Goal: Task Accomplishment & Management: Manage account settings

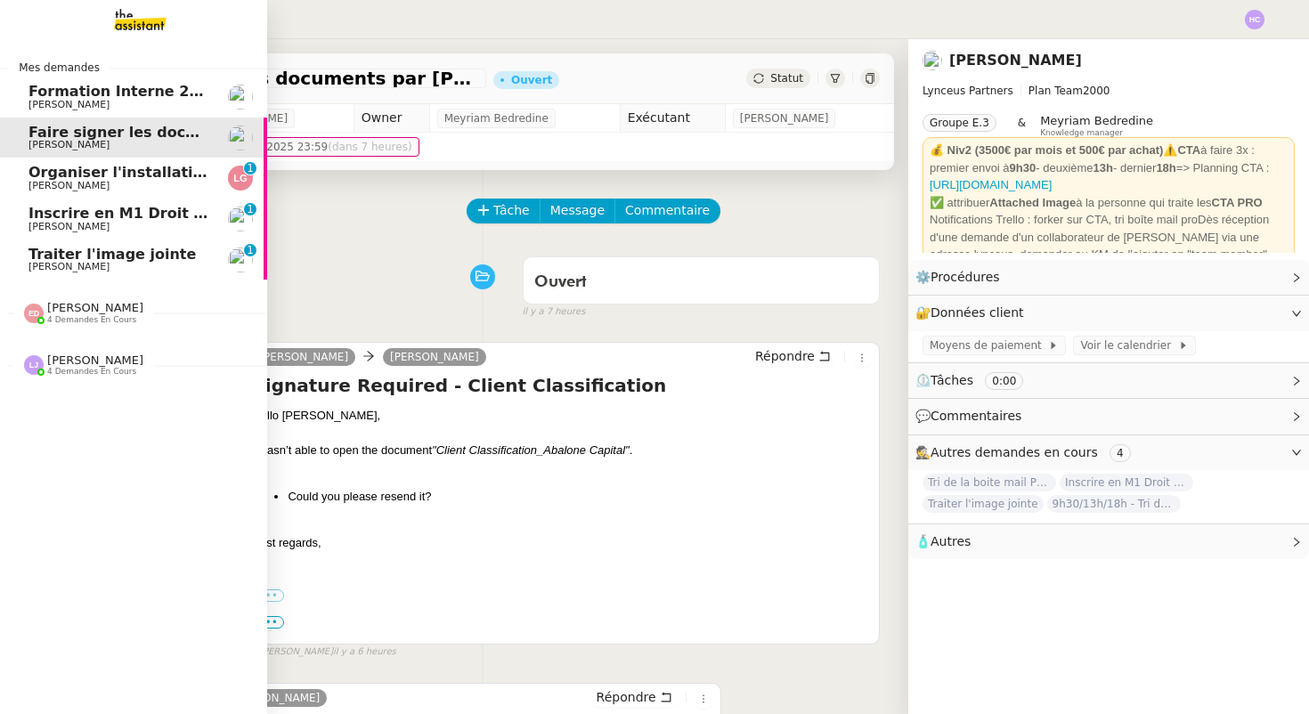
scroll to position [347, 0]
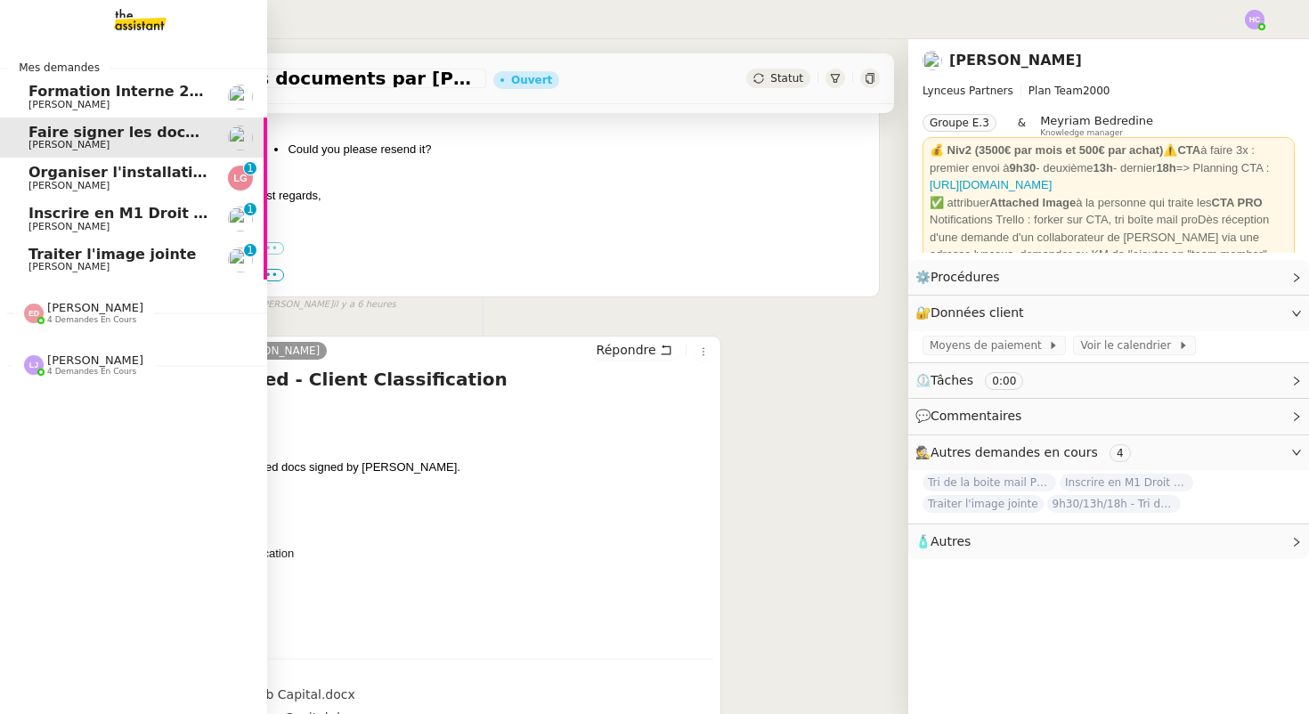
click at [94, 304] on span "[PERSON_NAME]" at bounding box center [95, 307] width 96 height 13
click at [71, 522] on span "[PERSON_NAME]" at bounding box center [95, 522] width 96 height 13
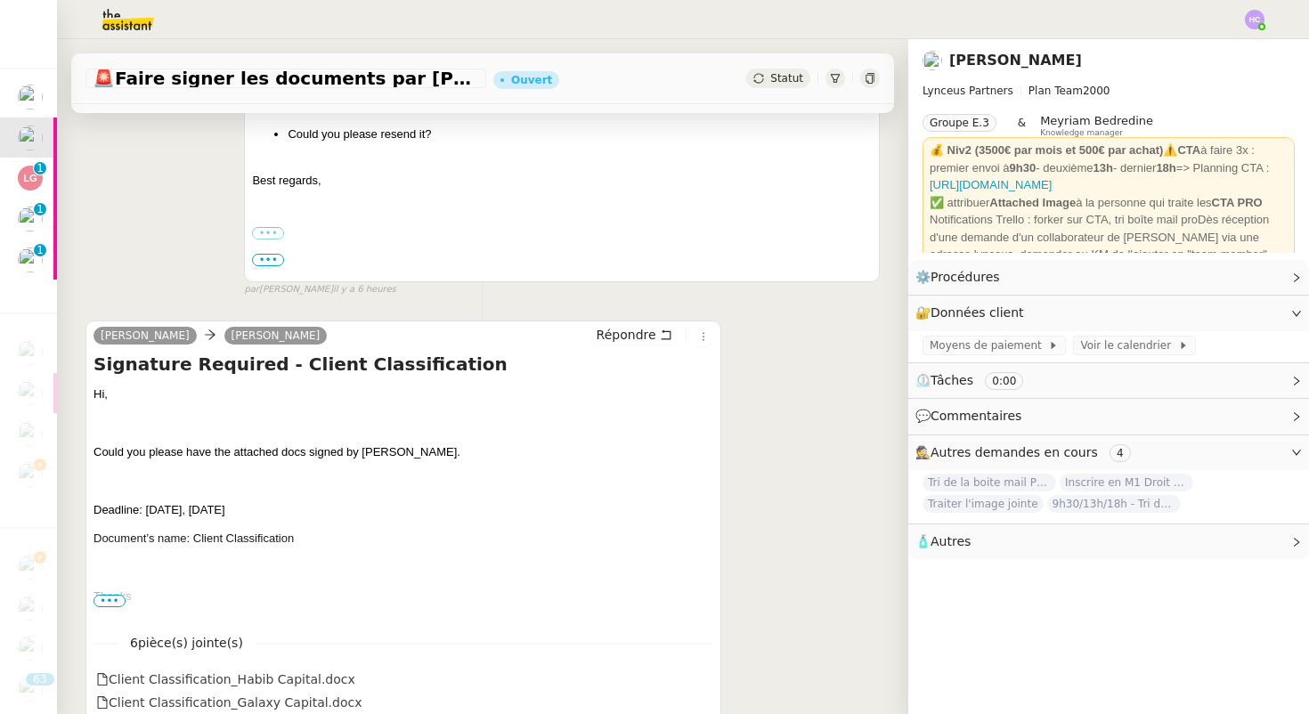
scroll to position [363, 0]
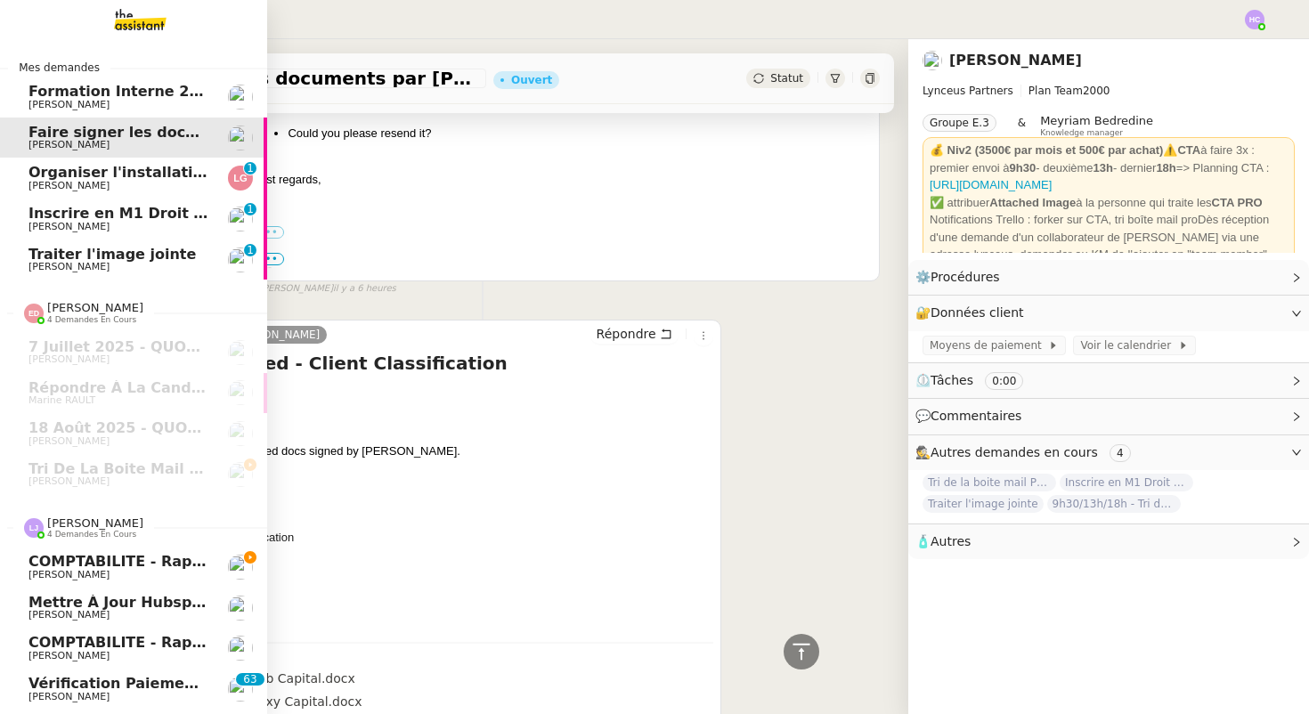
click at [93, 520] on span "[PERSON_NAME]" at bounding box center [95, 522] width 96 height 13
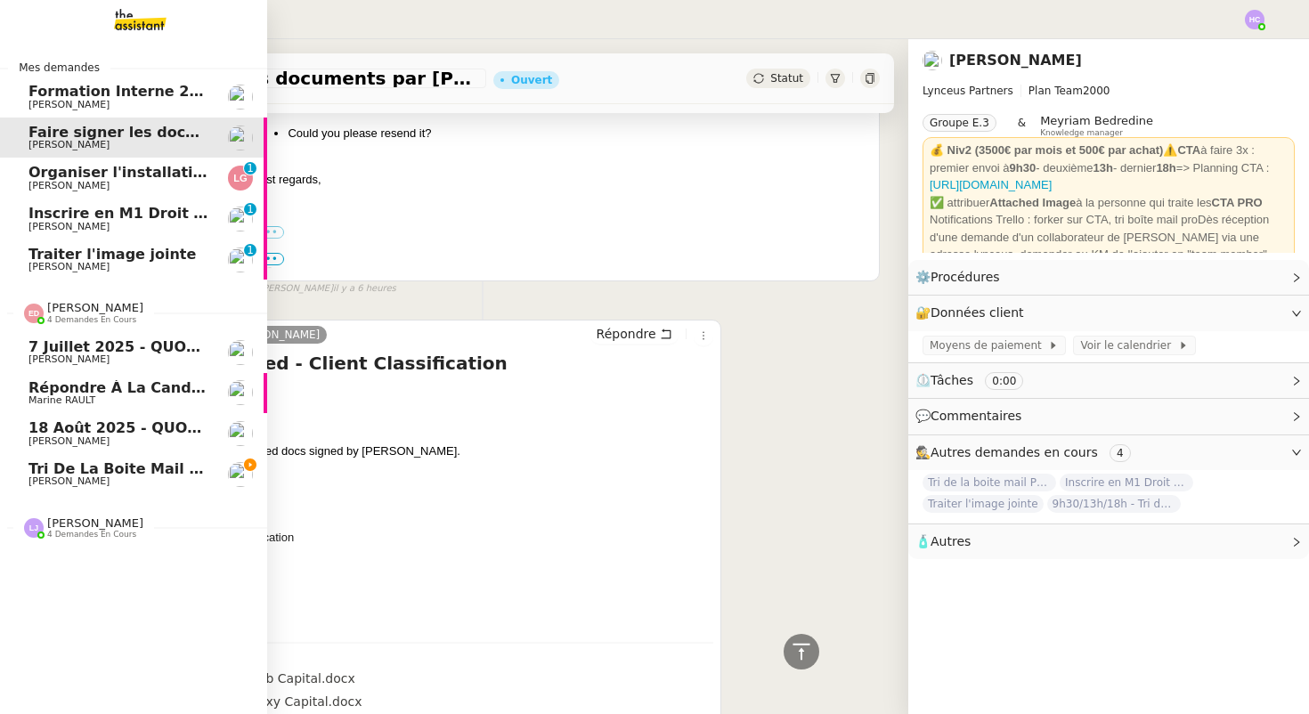
click at [114, 305] on div "[PERSON_NAME] 4 demandes en cours" at bounding box center [95, 312] width 96 height 23
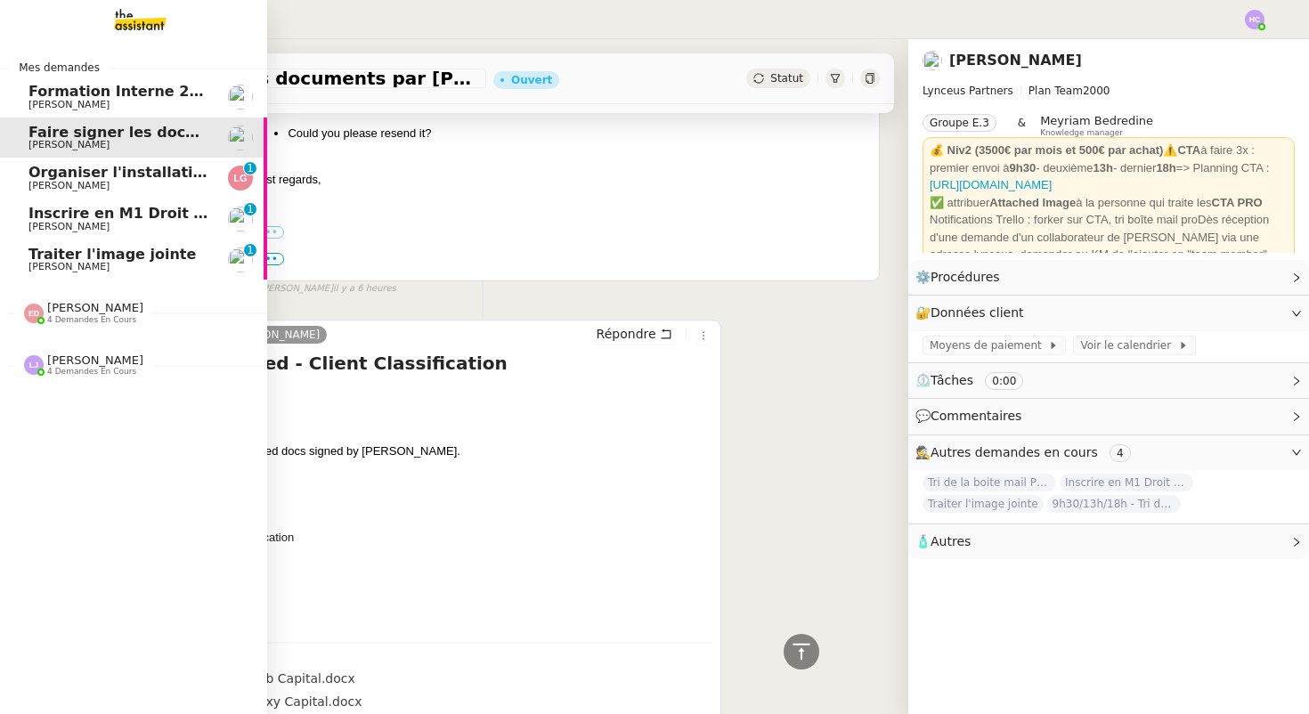
click at [108, 304] on div "[PERSON_NAME] 4 demandes en cours" at bounding box center [95, 312] width 96 height 23
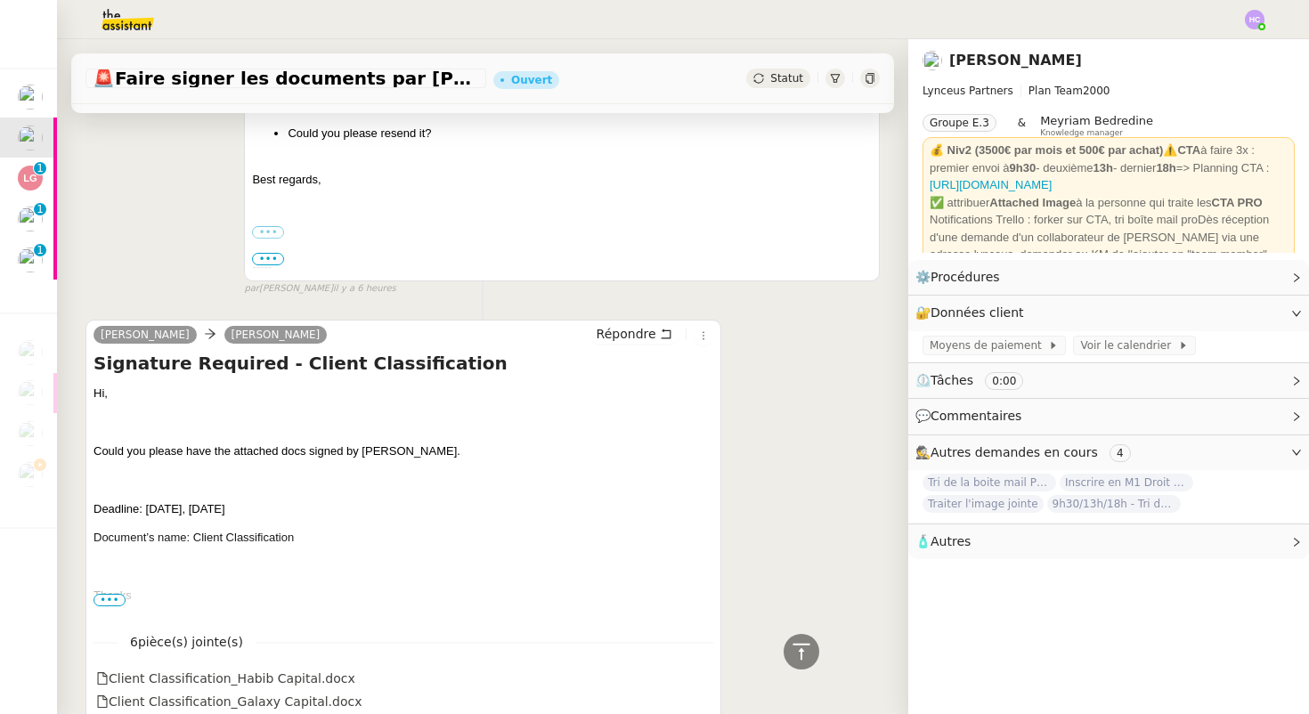
scroll to position [0, 0]
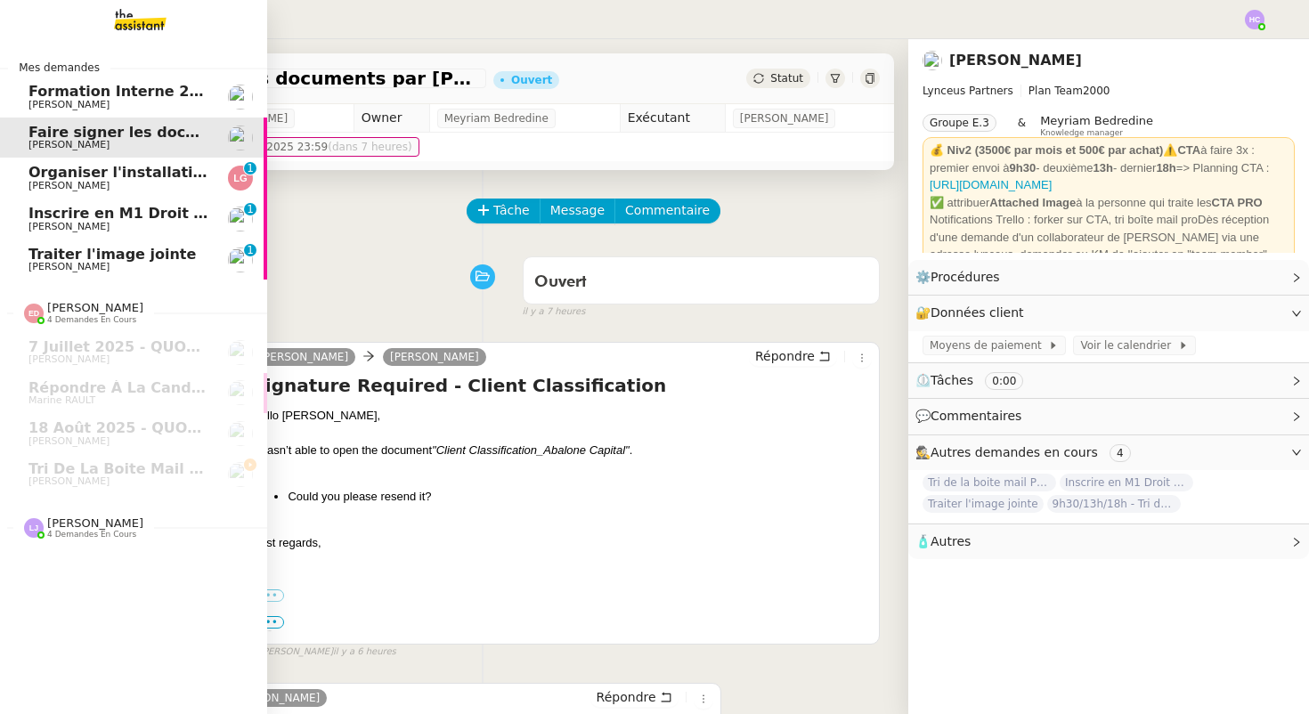
click at [88, 182] on span "[PERSON_NAME]" at bounding box center [68, 186] width 81 height 12
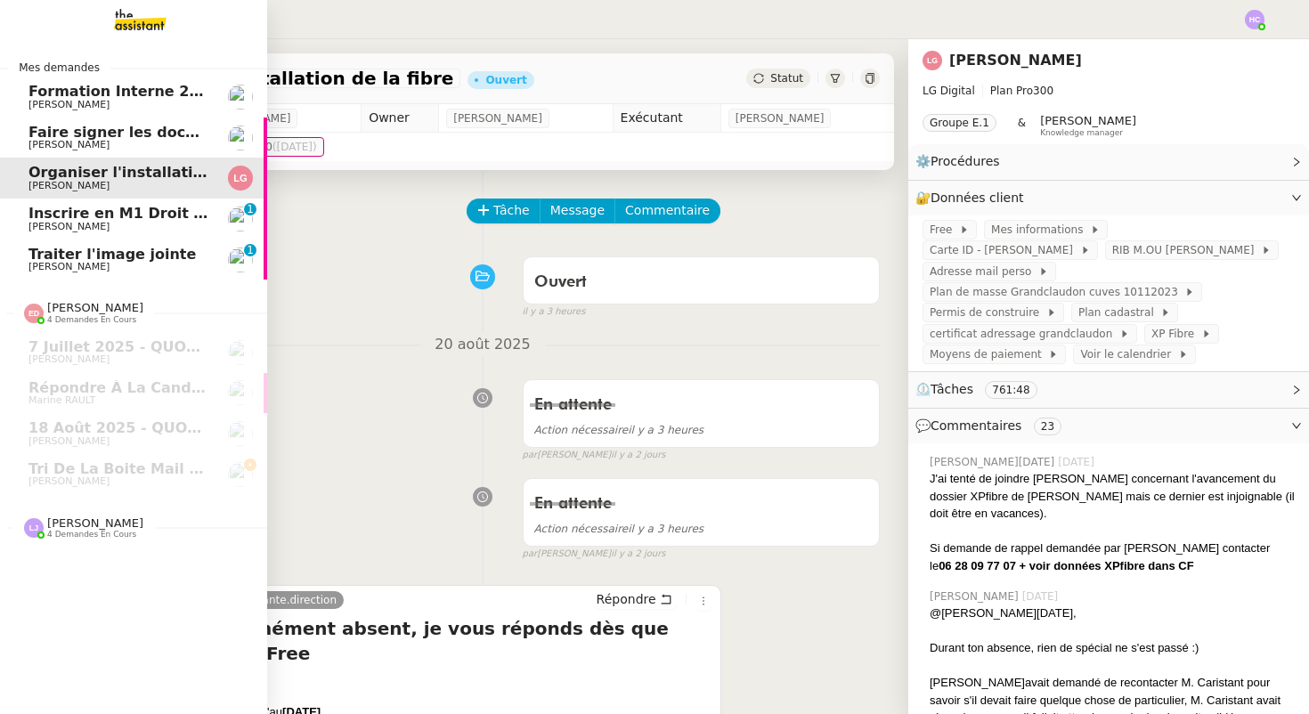
click at [54, 221] on span "Inscrire en M1 Droit des affaires" at bounding box center [157, 213] width 259 height 17
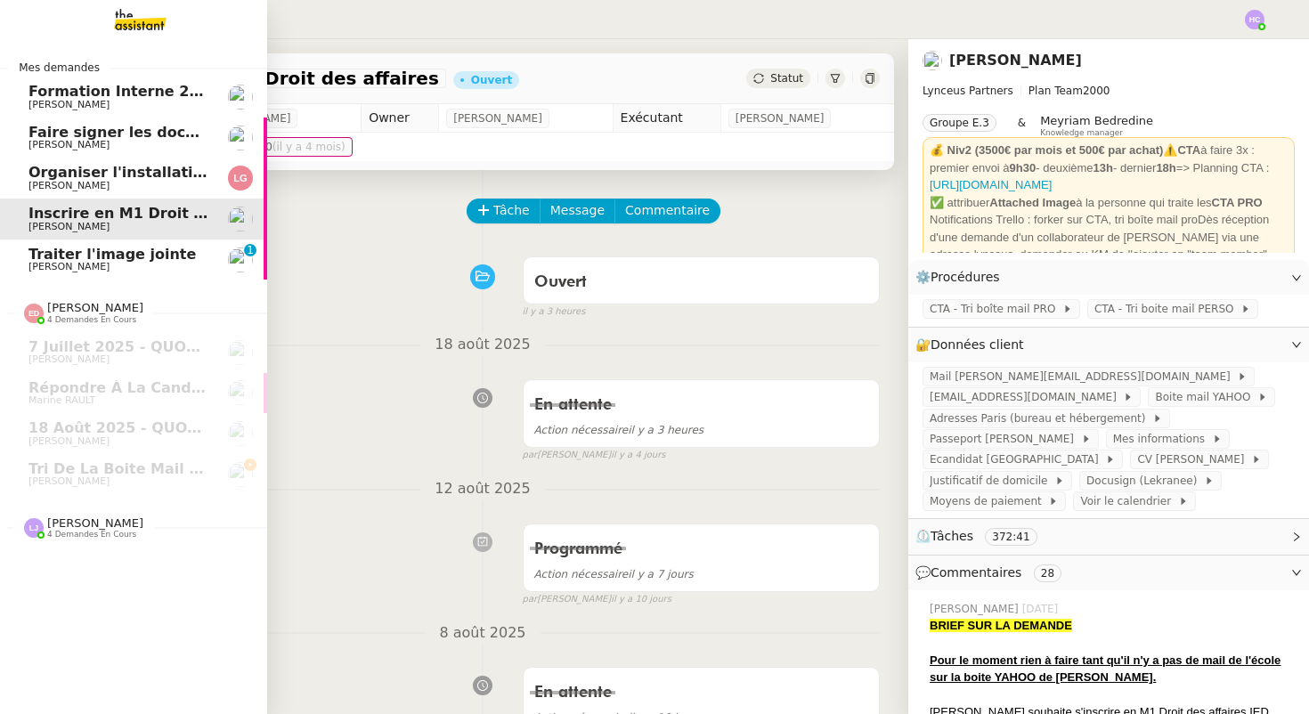
click at [55, 267] on span "[PERSON_NAME]" at bounding box center [68, 267] width 81 height 12
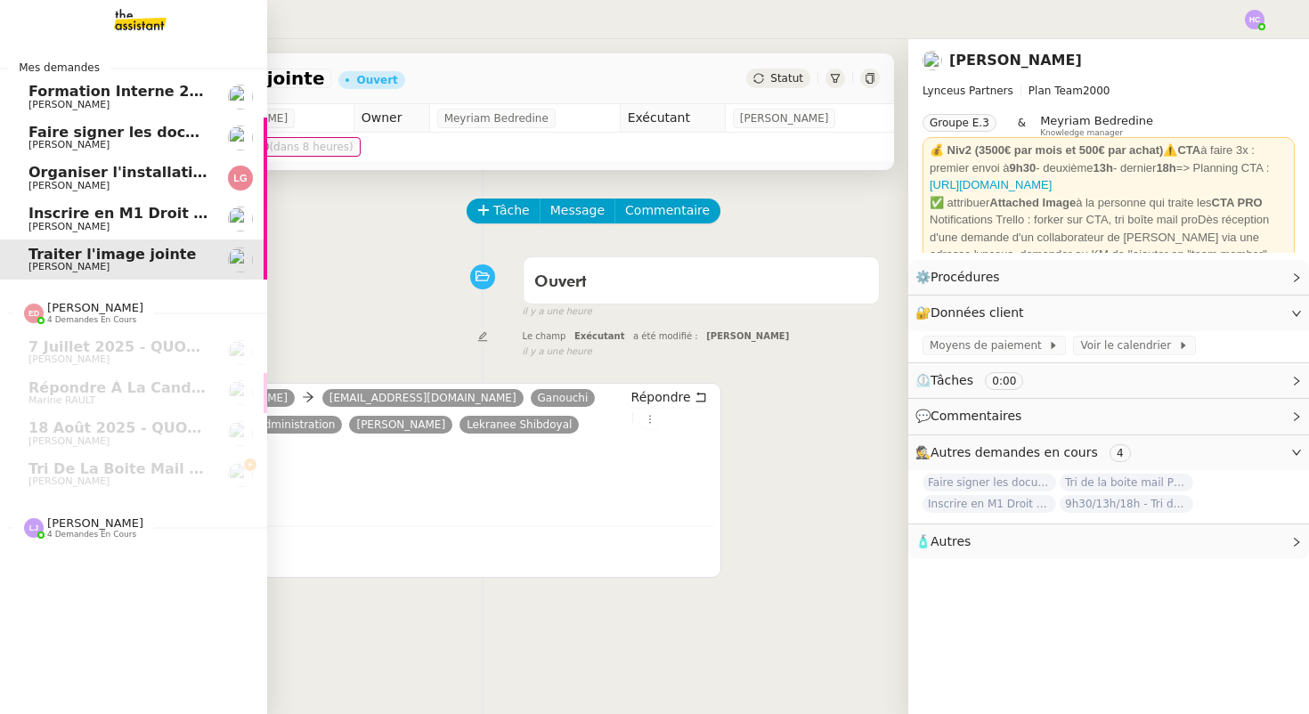
click at [95, 526] on span "[PERSON_NAME]" at bounding box center [95, 522] width 96 height 13
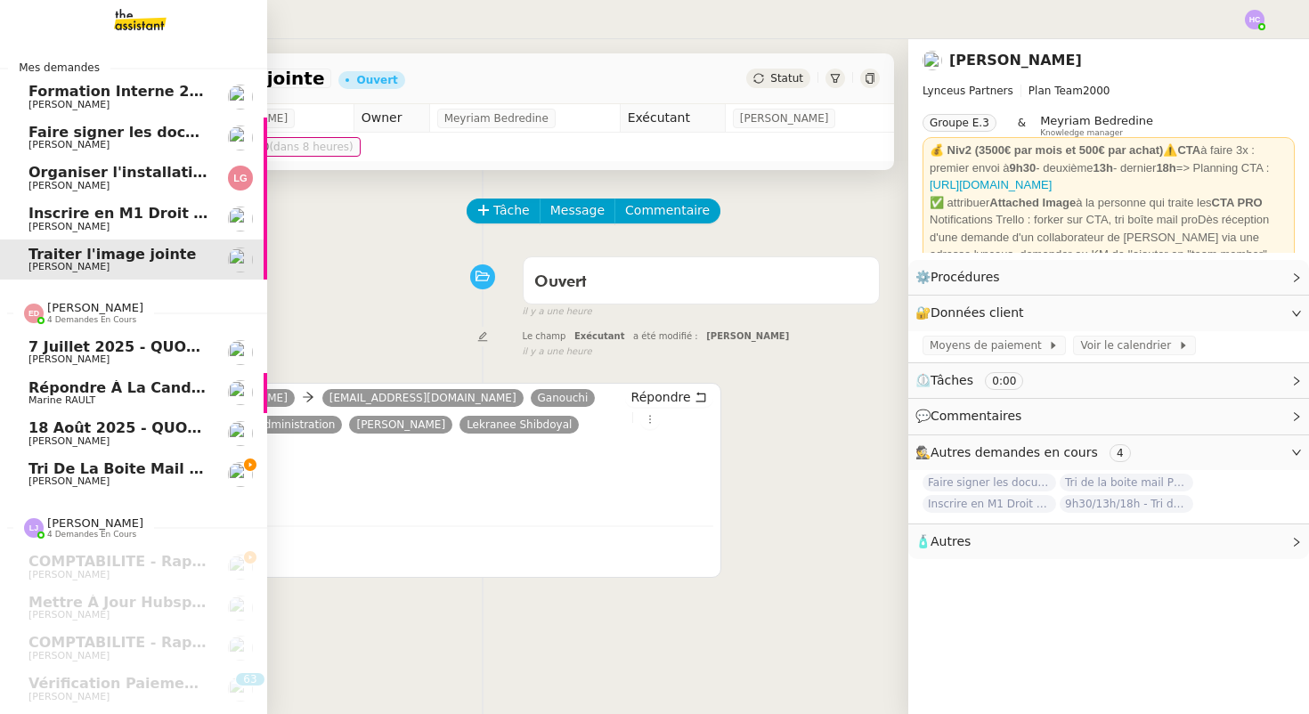
click at [55, 311] on span "[PERSON_NAME]" at bounding box center [95, 307] width 96 height 13
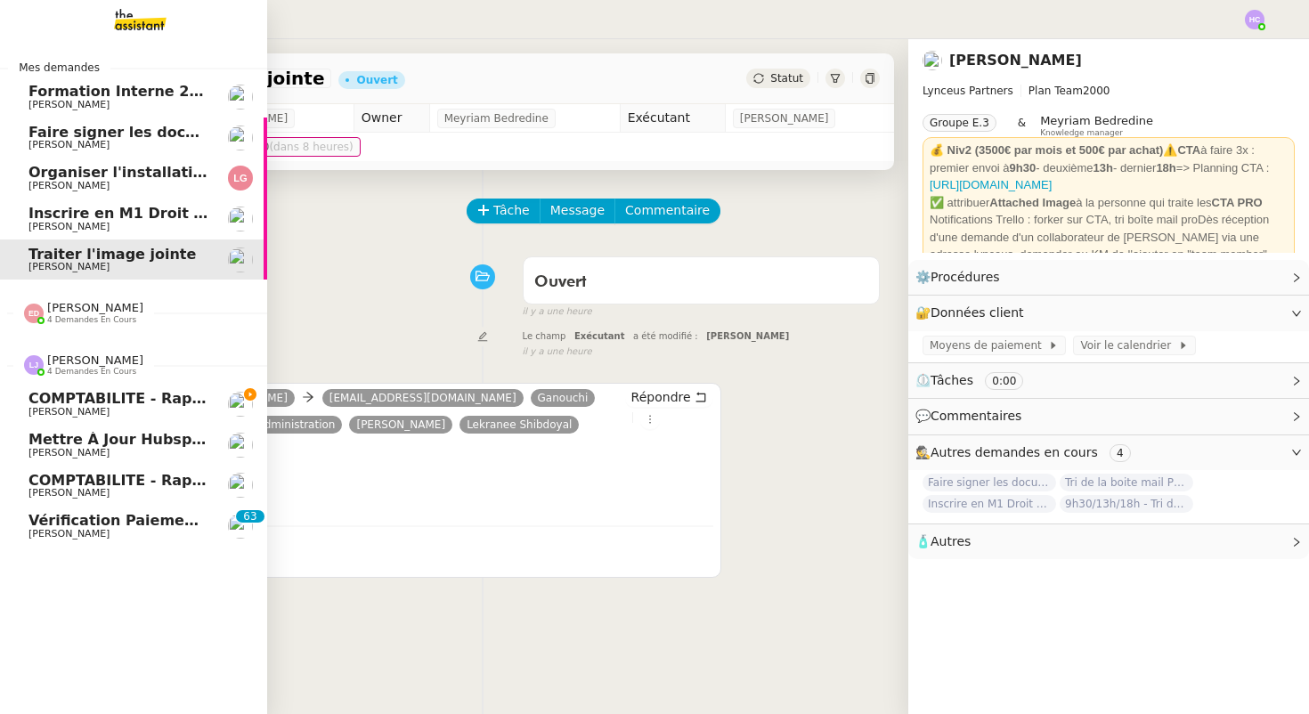
click at [58, 353] on span "[PERSON_NAME] 4 demandes en cours" at bounding box center [140, 357] width 267 height 37
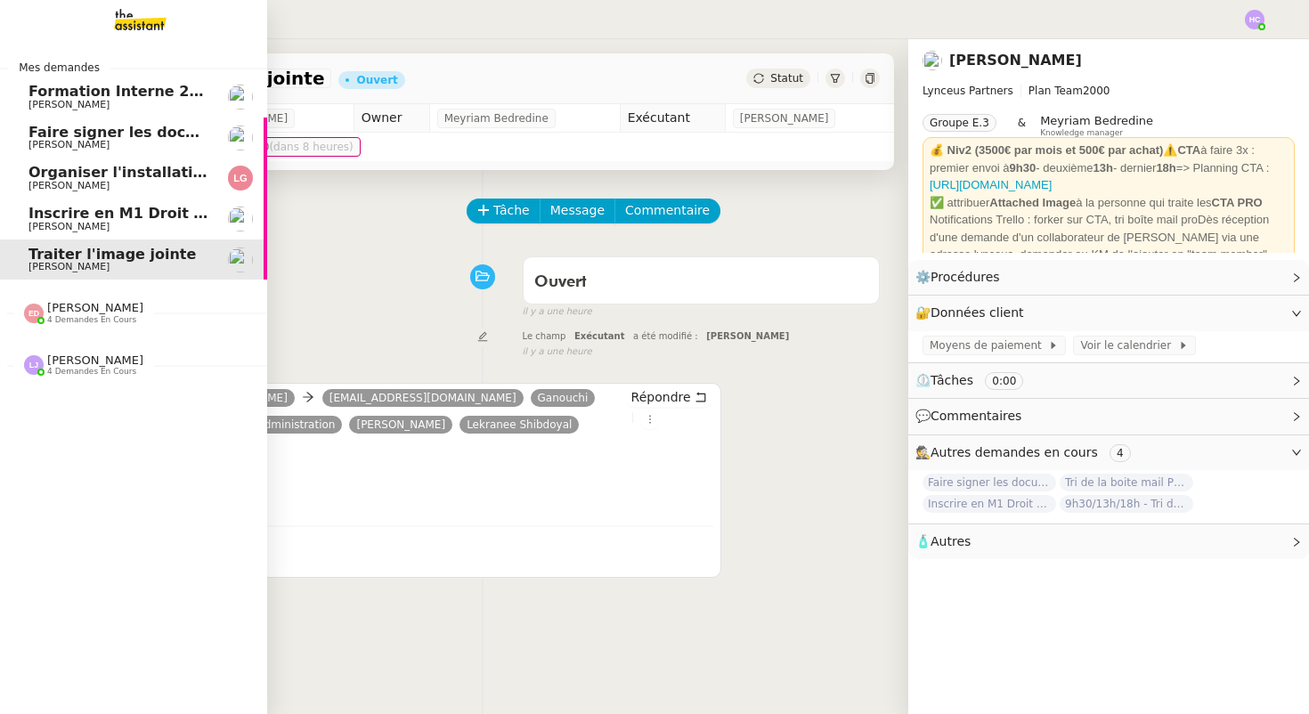
click at [88, 215] on span "Inscrire en M1 Droit des affaires" at bounding box center [157, 213] width 259 height 17
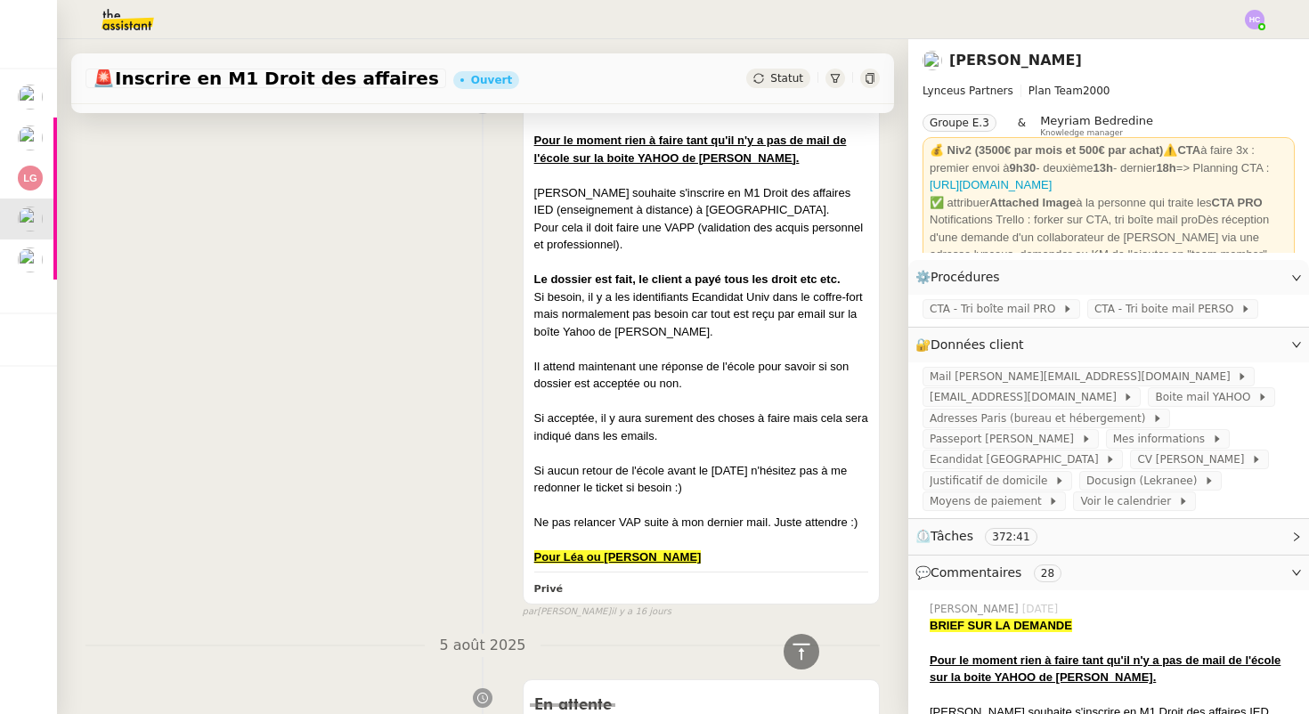
scroll to position [1265, 0]
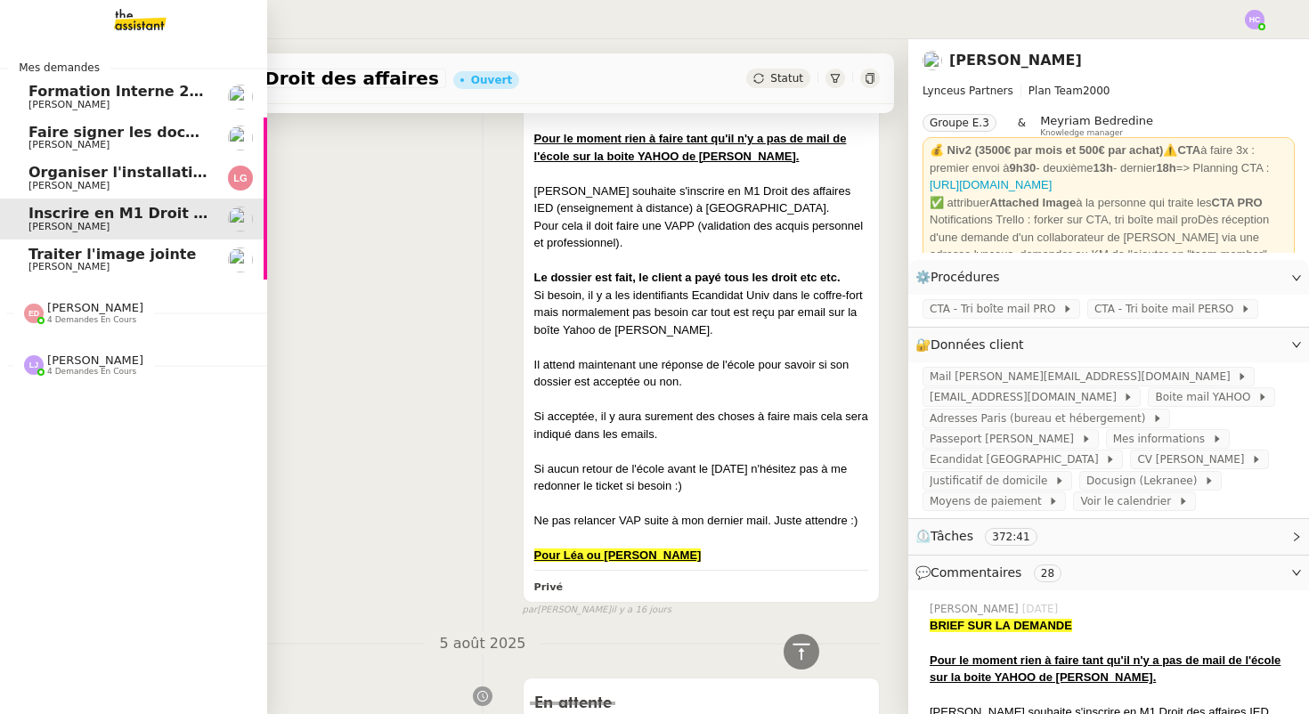
click at [93, 180] on span "[PERSON_NAME]" at bounding box center [68, 186] width 81 height 12
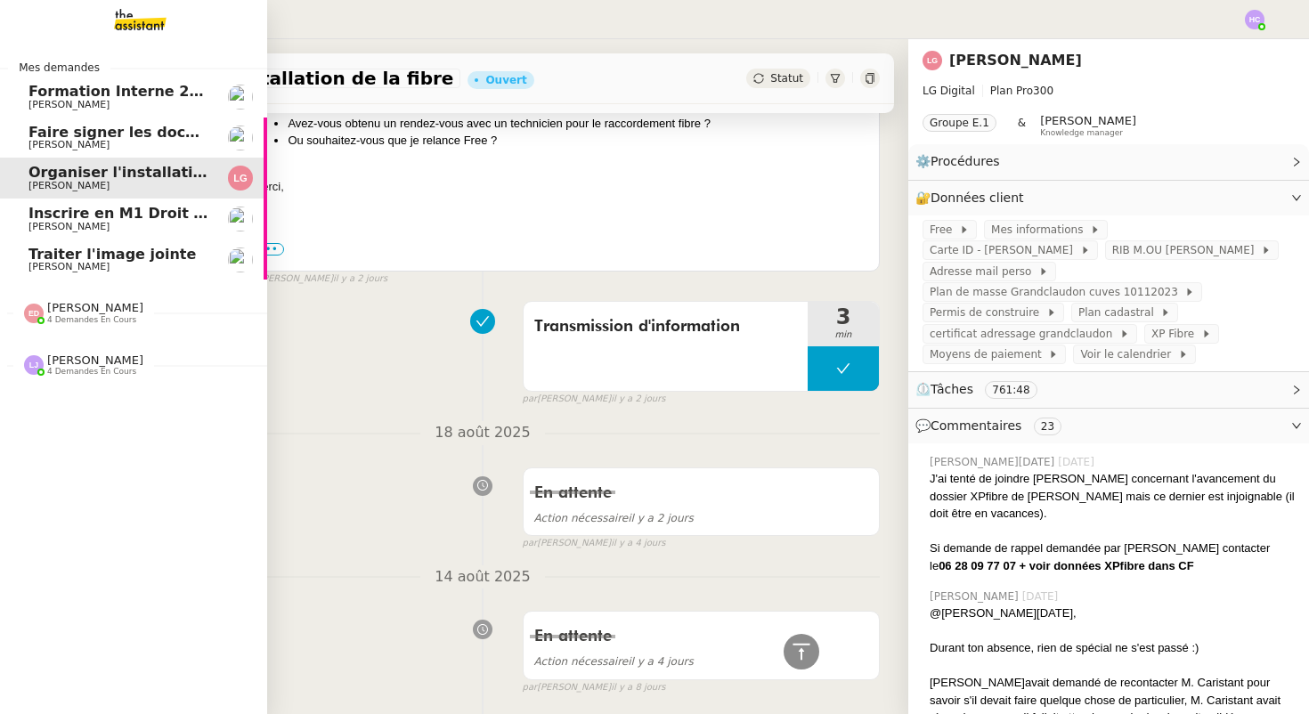
click at [55, 131] on span "Faire signer les documents par [PERSON_NAME]" at bounding box center [221, 132] width 386 height 17
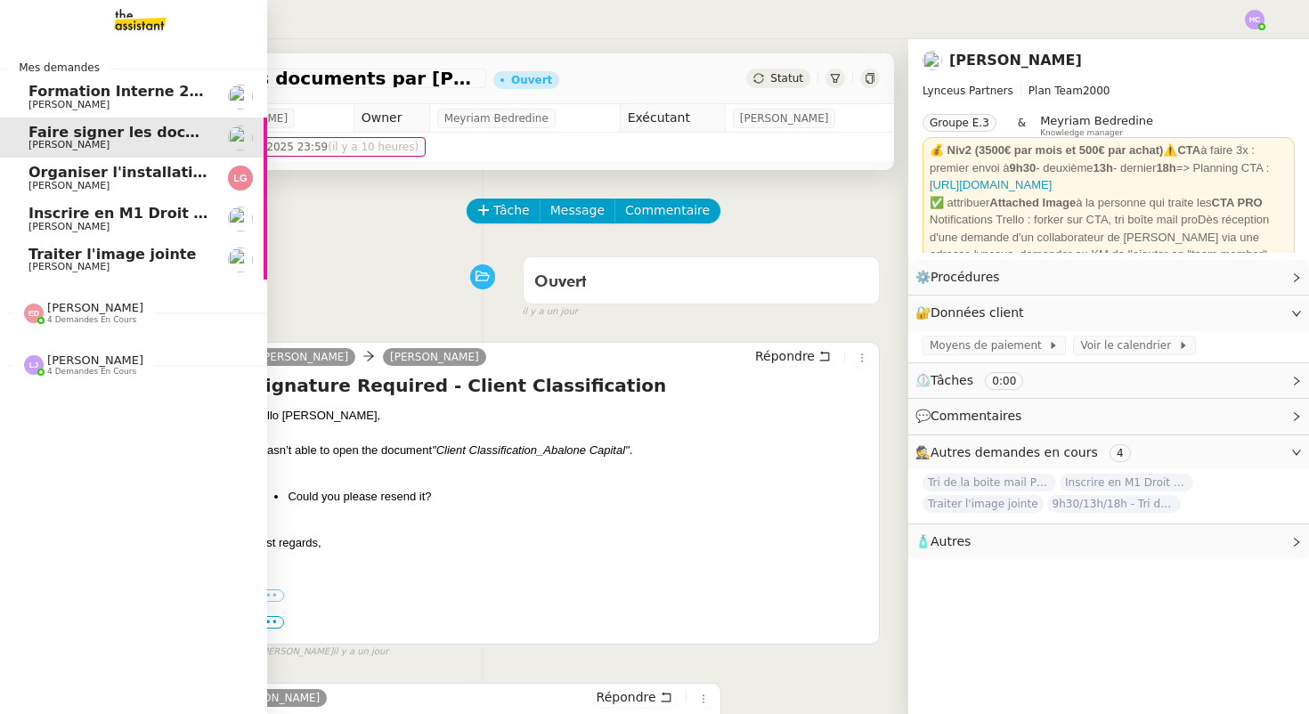
click at [109, 182] on span "[PERSON_NAME]" at bounding box center [68, 186] width 81 height 12
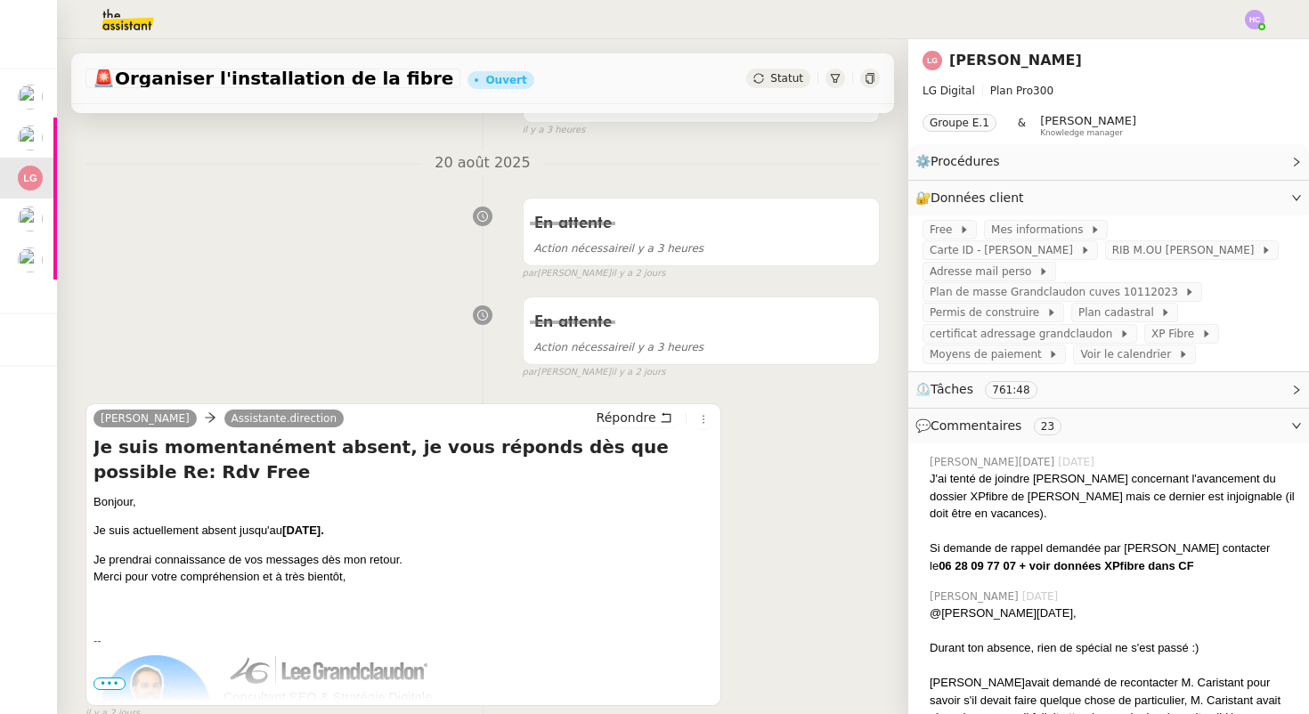
scroll to position [239, 0]
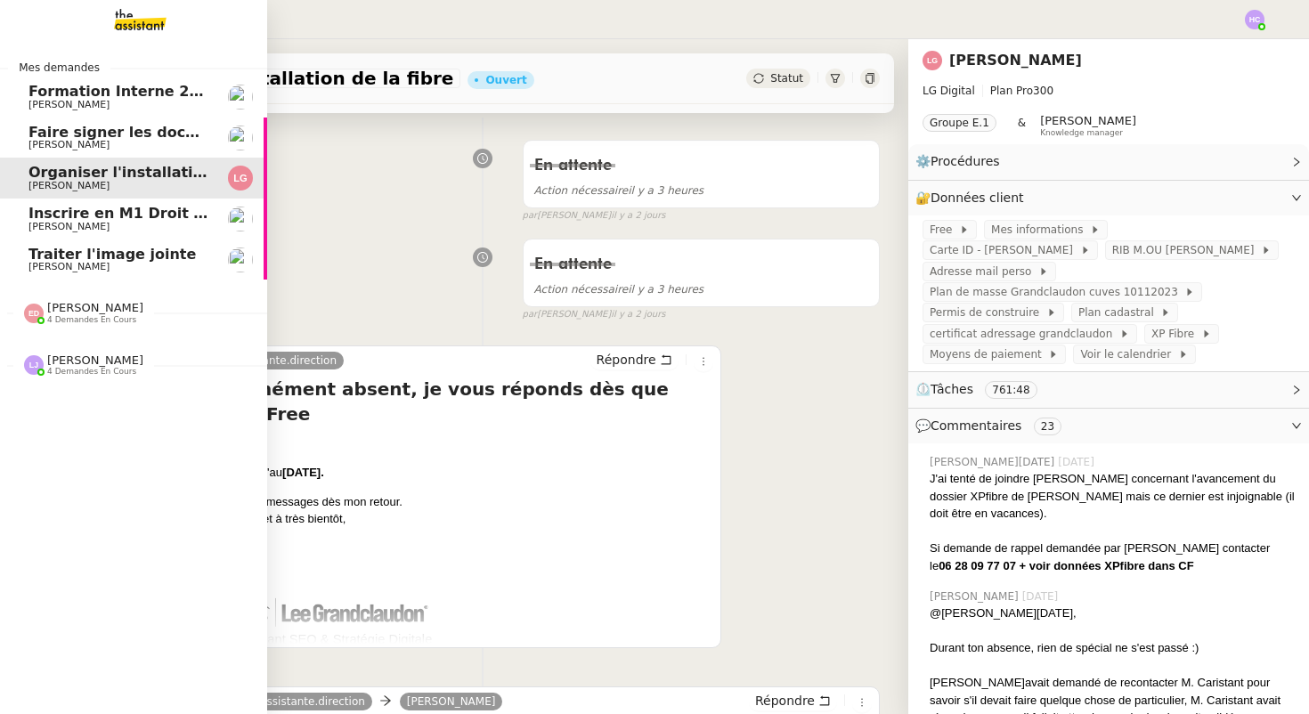
click at [82, 263] on span "[PERSON_NAME]" at bounding box center [68, 267] width 81 height 12
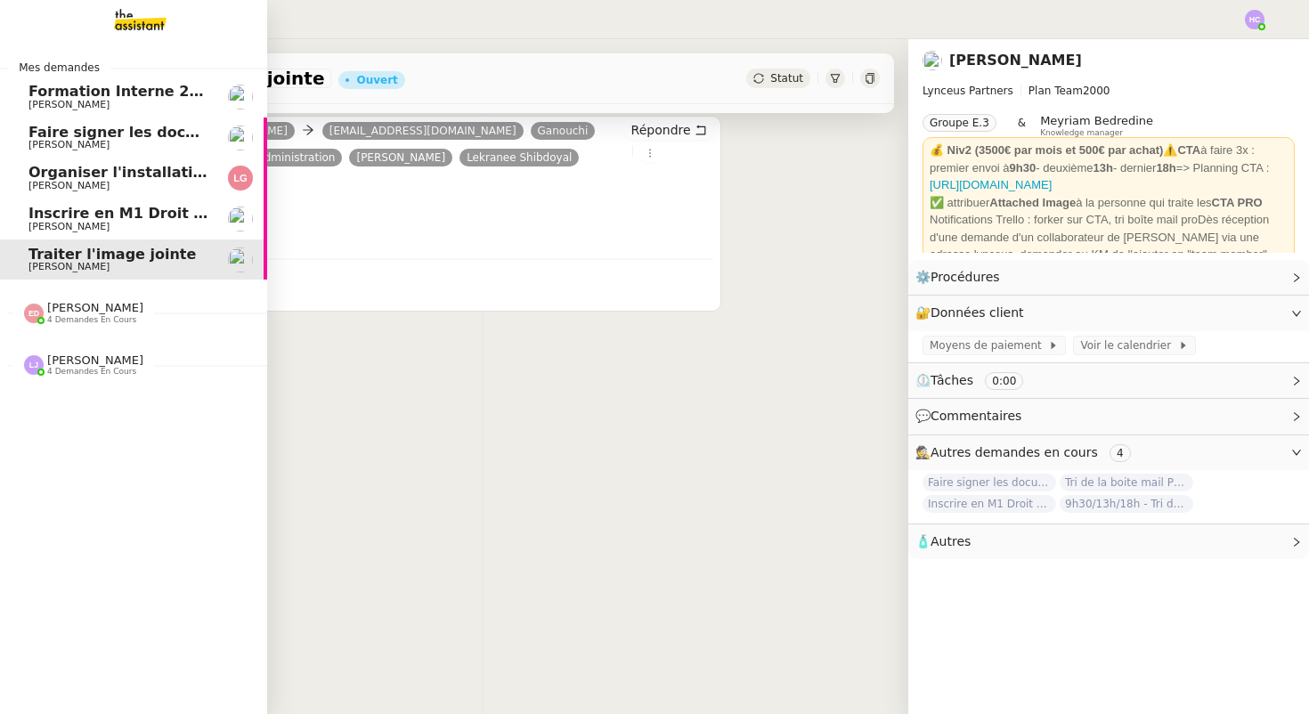
click at [93, 223] on span "[PERSON_NAME]" at bounding box center [68, 227] width 81 height 12
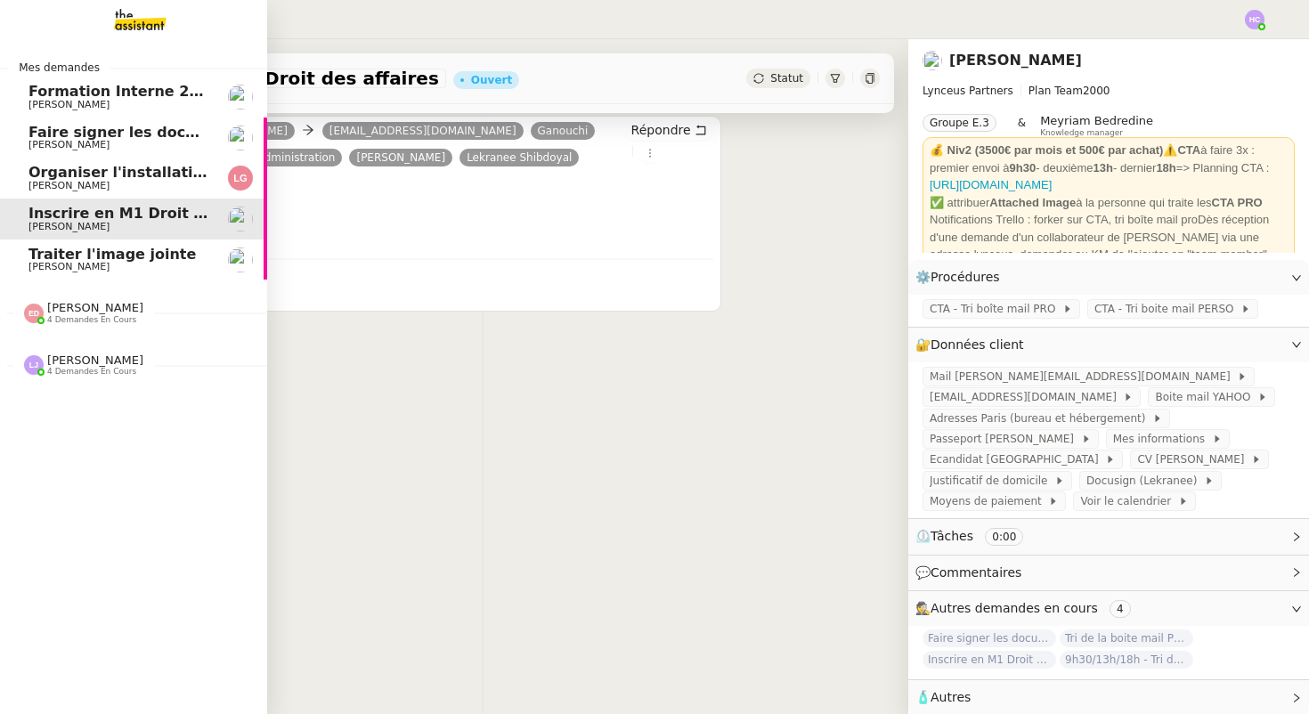
scroll to position [239, 0]
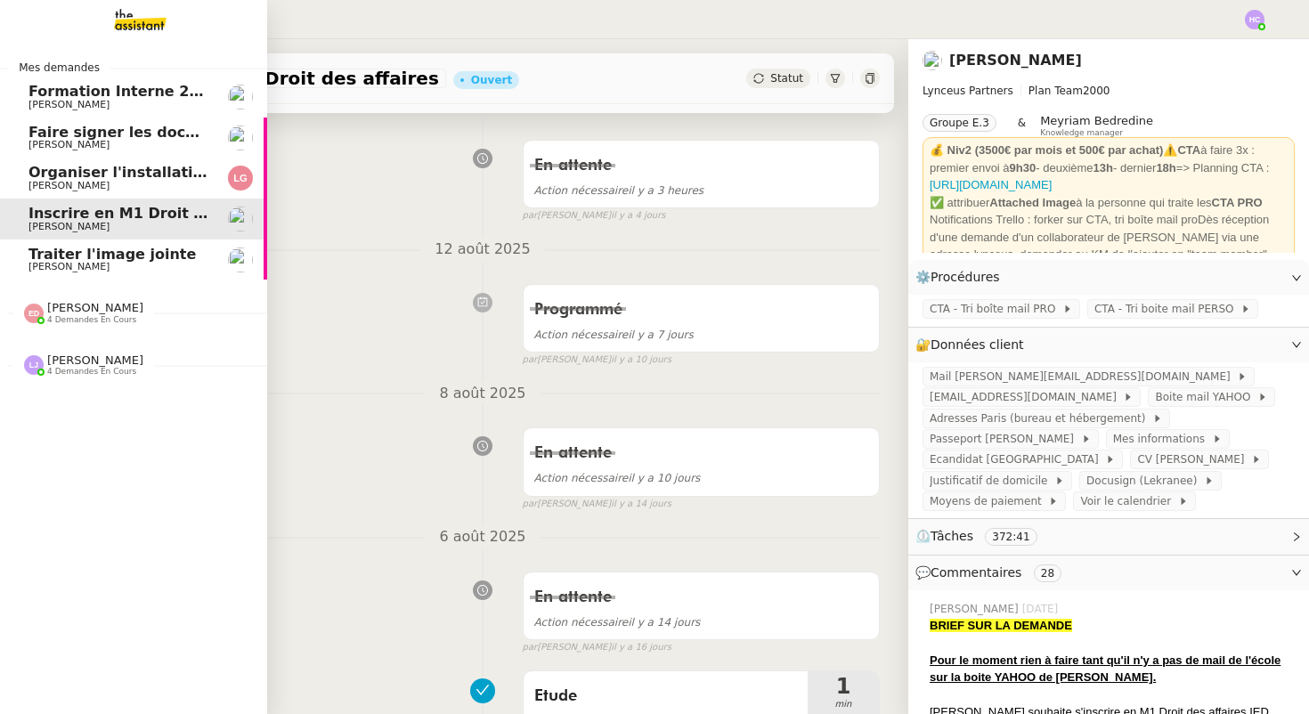
click at [97, 169] on span "Organiser l'installation de la fibre" at bounding box center [163, 172] width 271 height 17
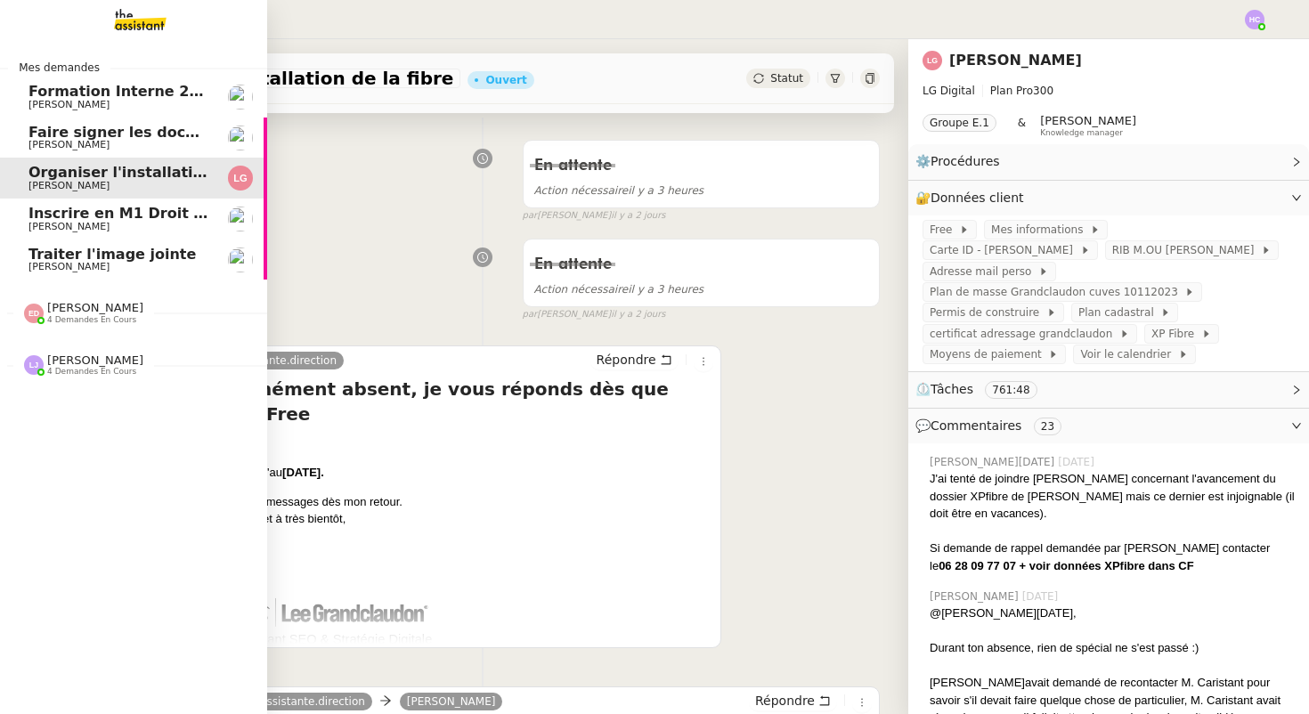
click at [101, 125] on span "Faire signer les documents par [PERSON_NAME]" at bounding box center [221, 132] width 386 height 17
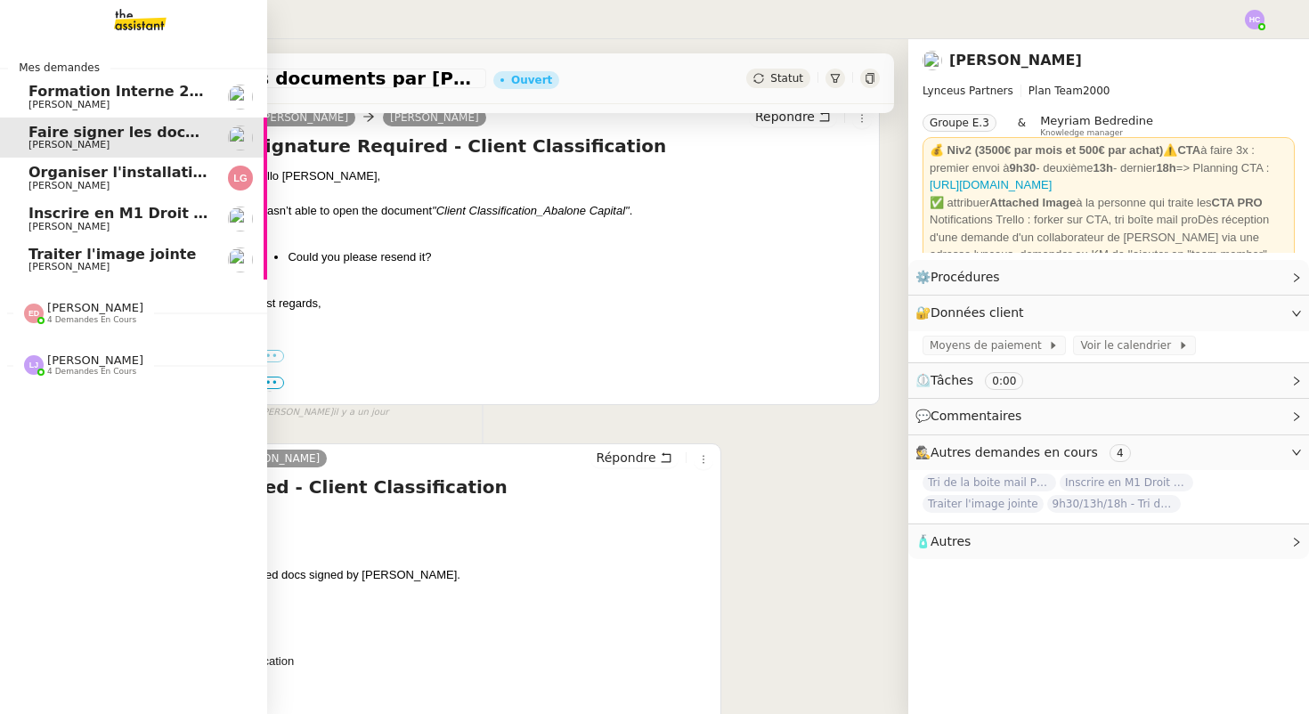
click at [94, 358] on span "[PERSON_NAME]" at bounding box center [95, 359] width 96 height 13
